Goal: Task Accomplishment & Management: Use online tool/utility

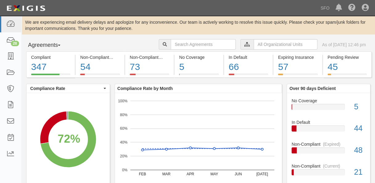
click at [41, 45] on button "Agreements" at bounding box center [49, 45] width 46 height 12
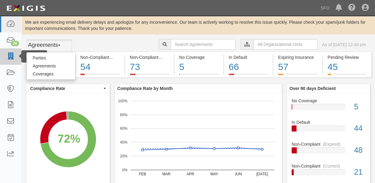
click at [18, 56] on li "Parties" at bounding box center [10, 56] width 21 height 16
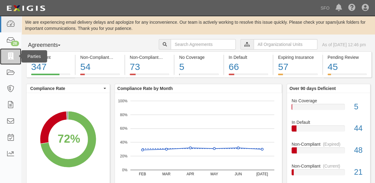
click at [18, 57] on link at bounding box center [10, 56] width 21 height 16
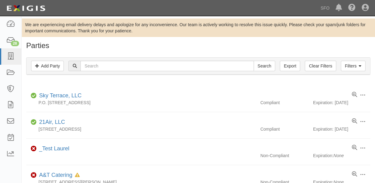
click at [141, 60] on div "Filters Add Party Clear Filters Export Search Filters" at bounding box center [199, 66] width 344 height 17
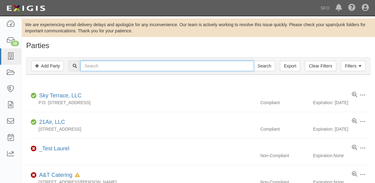
click at [143, 63] on input "text" at bounding box center [167, 66] width 173 height 10
type input "tire"
click at [254, 61] on input "Search" at bounding box center [265, 66] width 22 height 10
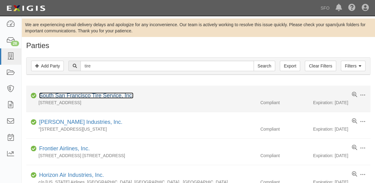
click at [67, 95] on link "South San Francisco Tire Service, Inc." at bounding box center [86, 96] width 94 height 6
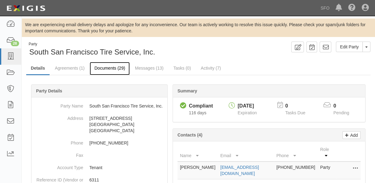
click at [119, 72] on link "Documents (29)" at bounding box center [110, 68] width 40 height 13
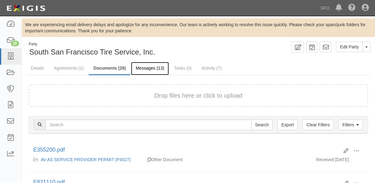
click at [138, 69] on link "Messages (13)" at bounding box center [150, 68] width 38 height 13
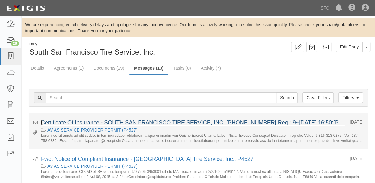
click at [120, 122] on link "Certificate Of Insurance - SOUTH SAN FRANCISCO TIRE SERVICE, INC. [PHONE_NUMBER…" at bounding box center [212, 123] width 343 height 6
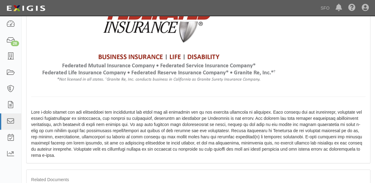
scroll to position [265, 0]
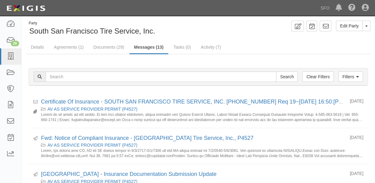
scroll to position [31, 0]
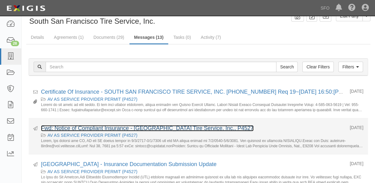
click at [174, 127] on link "Fwd: Notice of Compliant Insurance - [GEOGRAPHIC_DATA] Tire Service, Inc., P4527" at bounding box center [147, 128] width 213 height 6
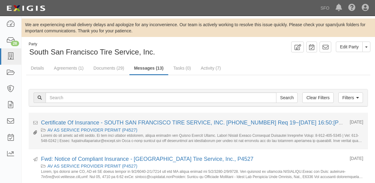
scroll to position [30, 0]
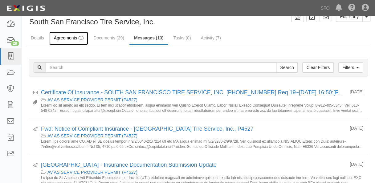
click at [68, 38] on link "Agreements (1)" at bounding box center [68, 38] width 39 height 13
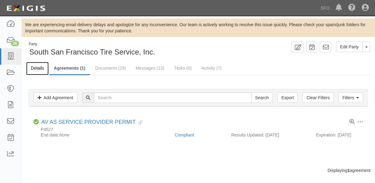
click at [43, 67] on link "Details" at bounding box center [37, 68] width 23 height 13
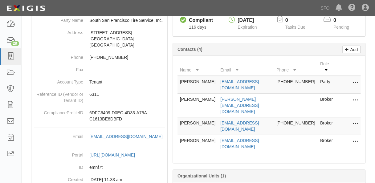
scroll to position [118, 0]
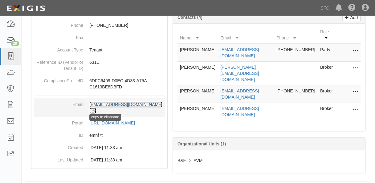
click at [96, 109] on icon at bounding box center [92, 111] width 7 height 4
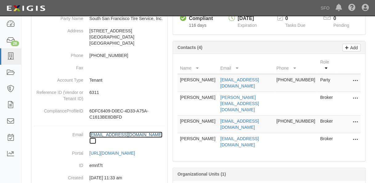
scroll to position [0, 0]
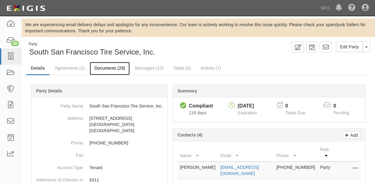
click at [107, 66] on link "Documents (29)" at bounding box center [110, 68] width 40 height 13
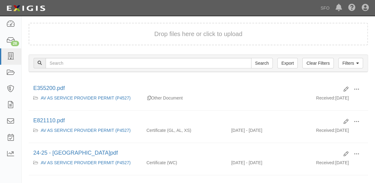
scroll to position [93, 0]
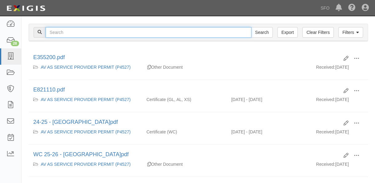
click at [93, 27] on input "text" at bounding box center [149, 32] width 206 height 10
type input "[PERSON_NAME]"
click at [251, 27] on input "Search" at bounding box center [262, 32] width 22 height 10
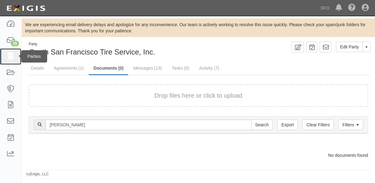
click at [11, 58] on icon at bounding box center [10, 56] width 9 height 7
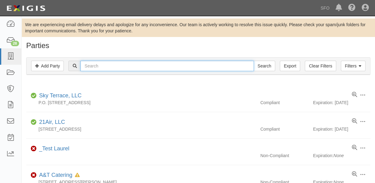
drag, startPoint x: 107, startPoint y: 61, endPoint x: 108, endPoint y: 64, distance: 3.2
click at [107, 61] on input "text" at bounding box center [167, 66] width 173 height 10
type input "huds"
click at [254, 61] on input "Search" at bounding box center [265, 66] width 22 height 10
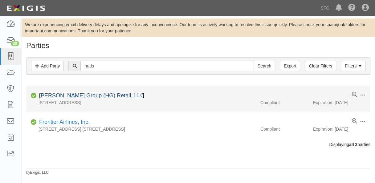
click at [98, 95] on link "[PERSON_NAME] Group (HG) Retail, LLC" at bounding box center [91, 96] width 105 height 6
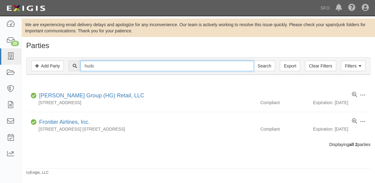
drag, startPoint x: 106, startPoint y: 70, endPoint x: 102, endPoint y: 71, distance: 3.8
click at [102, 71] on input "huds" at bounding box center [167, 66] width 173 height 10
type input "h"
type input "wd"
click at [254, 61] on input "Search" at bounding box center [265, 66] width 22 height 10
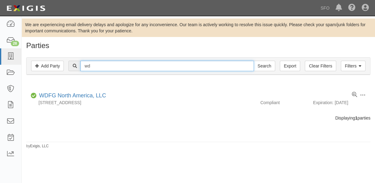
drag, startPoint x: 102, startPoint y: 64, endPoint x: 73, endPoint y: 65, distance: 28.4
click at [73, 65] on div "wd Search" at bounding box center [171, 66] width 207 height 10
type input "broo"
click at [254, 61] on input "Search" at bounding box center [265, 66] width 22 height 10
drag, startPoint x: 99, startPoint y: 66, endPoint x: 80, endPoint y: 66, distance: 19.1
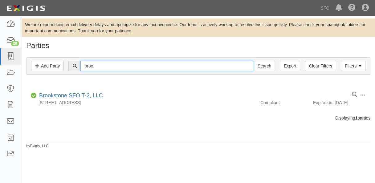
click at [80, 66] on div "broo Search" at bounding box center [171, 66] width 207 height 10
type input "sfo"
click at [254, 61] on input "Search" at bounding box center [265, 66] width 22 height 10
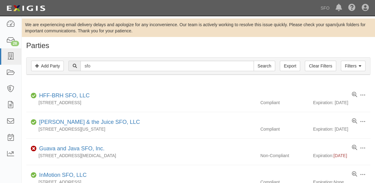
scroll to position [31, 0]
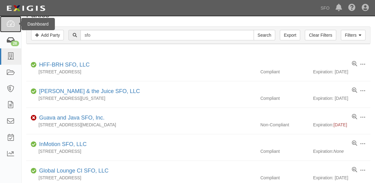
click at [11, 26] on icon at bounding box center [10, 24] width 9 height 7
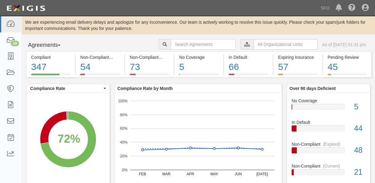
click at [51, 45] on button "Agreements" at bounding box center [49, 45] width 46 height 12
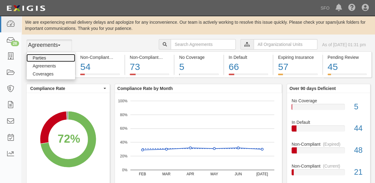
click at [50, 55] on link "Parties" at bounding box center [51, 58] width 49 height 8
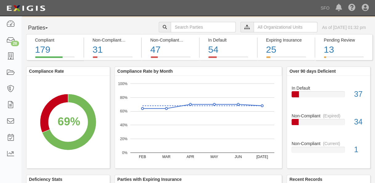
scroll to position [31, 0]
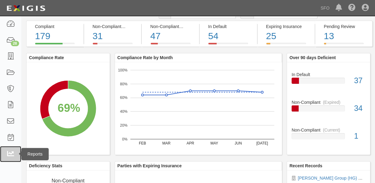
click at [10, 152] on icon at bounding box center [10, 154] width 9 height 7
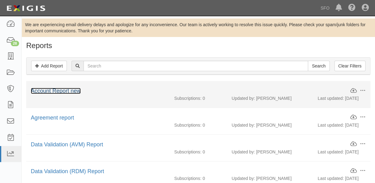
click at [70, 91] on link "Account Report new" at bounding box center [56, 91] width 50 height 6
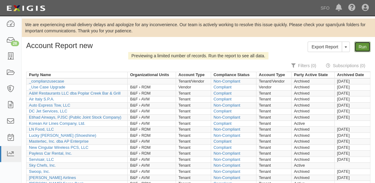
click at [365, 49] on link "Run" at bounding box center [363, 47] width 16 height 10
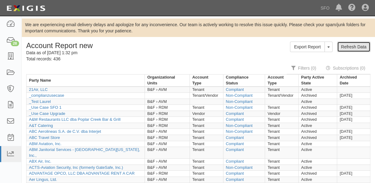
click at [344, 46] on link "Refresh Data" at bounding box center [354, 47] width 33 height 10
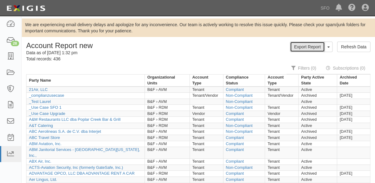
click at [309, 44] on link "Export Report" at bounding box center [307, 47] width 35 height 10
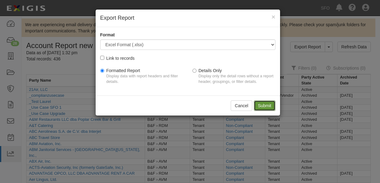
click at [259, 106] on input "Submit" at bounding box center [265, 106] width 22 height 10
